Goal: Information Seeking & Learning: Learn about a topic

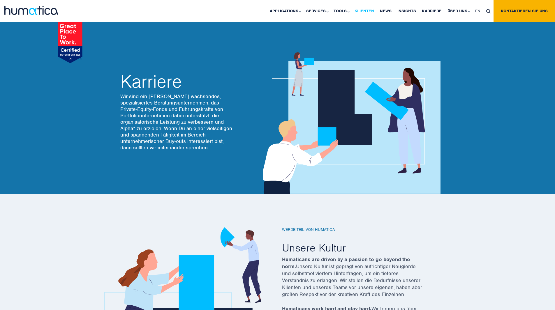
click at [359, 12] on link "Klienten" at bounding box center [364, 11] width 25 height 22
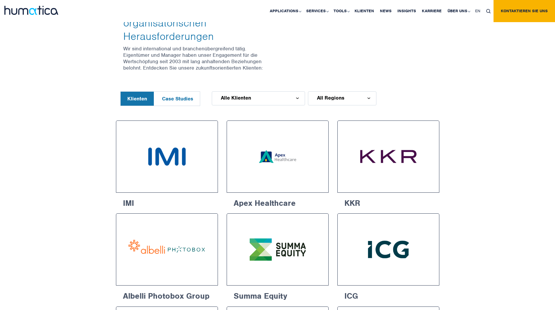
scroll to position [204, 0]
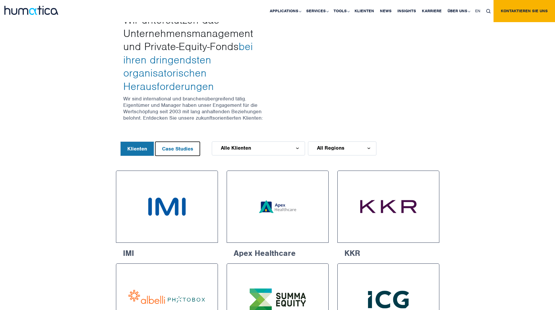
click at [170, 142] on button "Case Studies" at bounding box center [177, 149] width 45 height 14
click at [132, 142] on button "Klienten" at bounding box center [137, 149] width 33 height 14
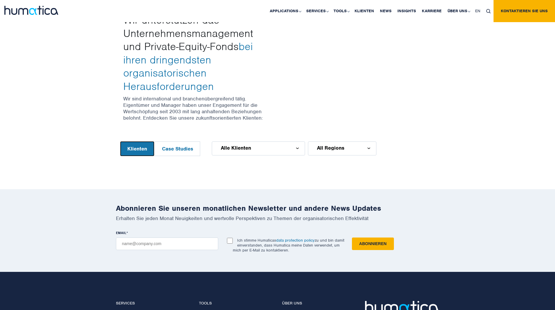
click at [140, 142] on button "Klienten" at bounding box center [137, 149] width 33 height 14
click at [138, 142] on button "Klienten" at bounding box center [137, 149] width 33 height 14
click at [101, 149] on html "20 years helping business leaders deliver alpha. View our success stories Appli…" at bounding box center [277, 127] width 555 height 663
drag, startPoint x: 129, startPoint y: 143, endPoint x: 129, endPoint y: 140, distance: 3.2
click at [129, 140] on html "20 years helping business leaders deliver alpha. View our success stories Appli…" at bounding box center [277, 127] width 555 height 663
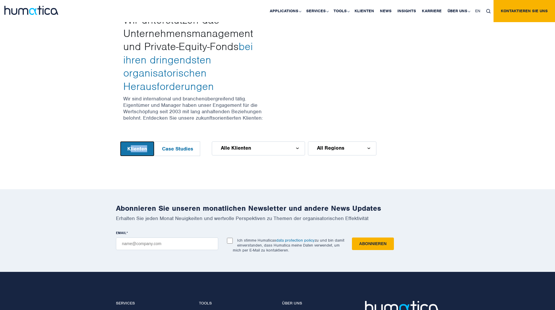
click at [129, 142] on button "Klienten" at bounding box center [137, 149] width 33 height 14
click at [363, 7] on link "Klienten" at bounding box center [364, 11] width 25 height 22
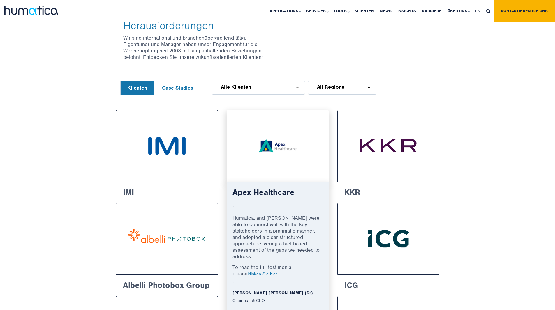
scroll to position [233, 0]
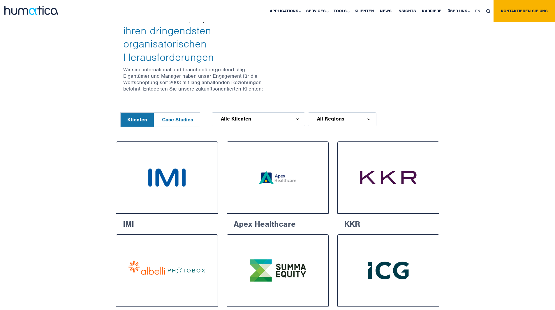
click at [273, 112] on div "Alle Klienten" at bounding box center [258, 119] width 93 height 14
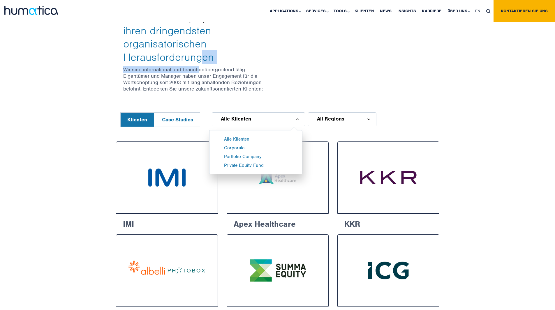
click at [201, 53] on div "Wir unterstützen das Unternehmensmanagement und Private-Equity-Fonds bei ihren …" at bounding box center [198, 38] width 159 height 108
click at [97, 73] on div "Wir unterstützen das Unternehmensmanagement und Private-Equity-Fonds bei ihren …" at bounding box center [277, 32] width 555 height 160
click at [438, 13] on link "Karriere" at bounding box center [432, 11] width 26 height 22
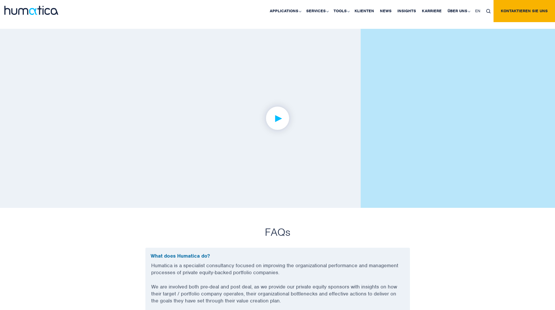
scroll to position [1194, 0]
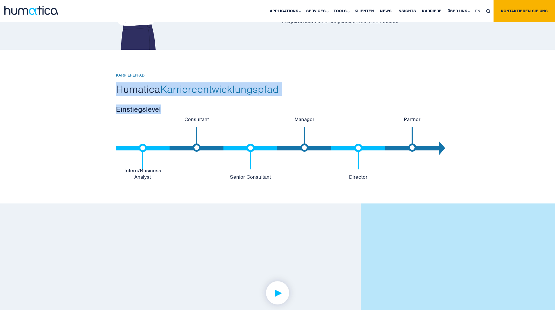
drag, startPoint x: 127, startPoint y: 89, endPoint x: 350, endPoint y: 104, distance: 223.9
click at [350, 104] on div "Karrierepfad Humatica Karriereentwicklungspfad Einstiegslevel Intern/Business A…" at bounding box center [277, 127] width 555 height 154
click at [282, 85] on h2 "Humatica Karriereentwicklungspfad" at bounding box center [277, 88] width 323 height 13
click at [240, 100] on div "Karrierepfad Humatica Karriereentwicklungspfad Einstiegslevel Intern/Business A…" at bounding box center [278, 93] width 332 height 41
click at [146, 105] on h3 "Einstiegslevel" at bounding box center [277, 109] width 323 height 9
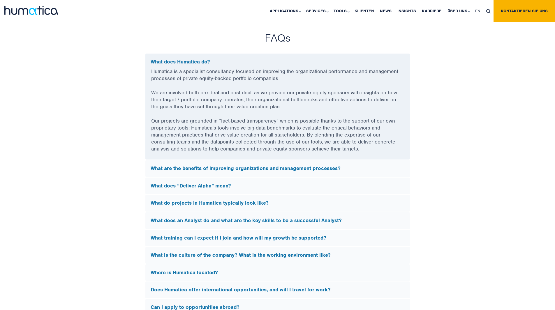
scroll to position [1404, 0]
